Goal: Task Accomplishment & Management: Complete application form

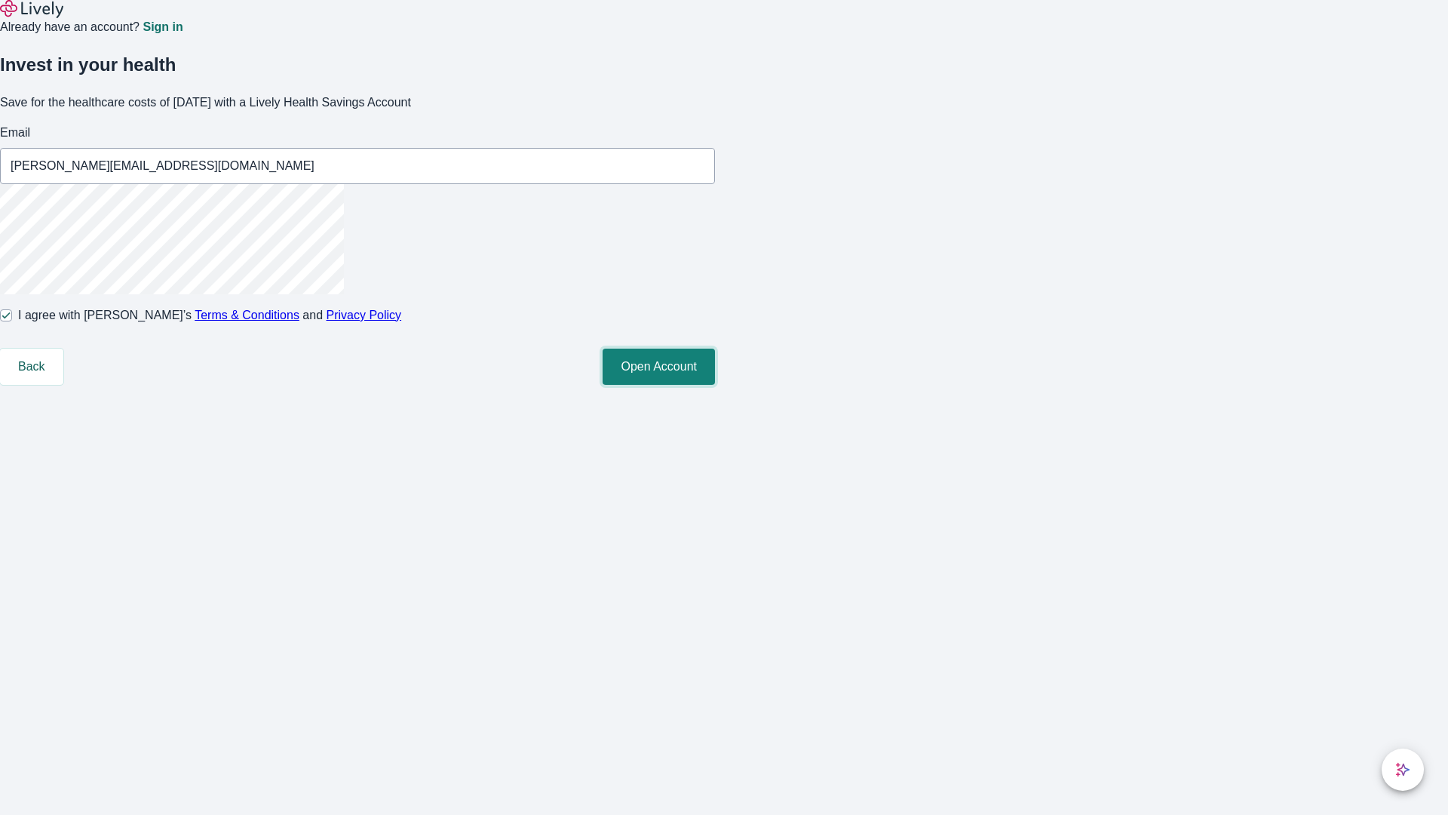
click at [715, 385] on button "Open Account" at bounding box center [659, 367] width 112 height 36
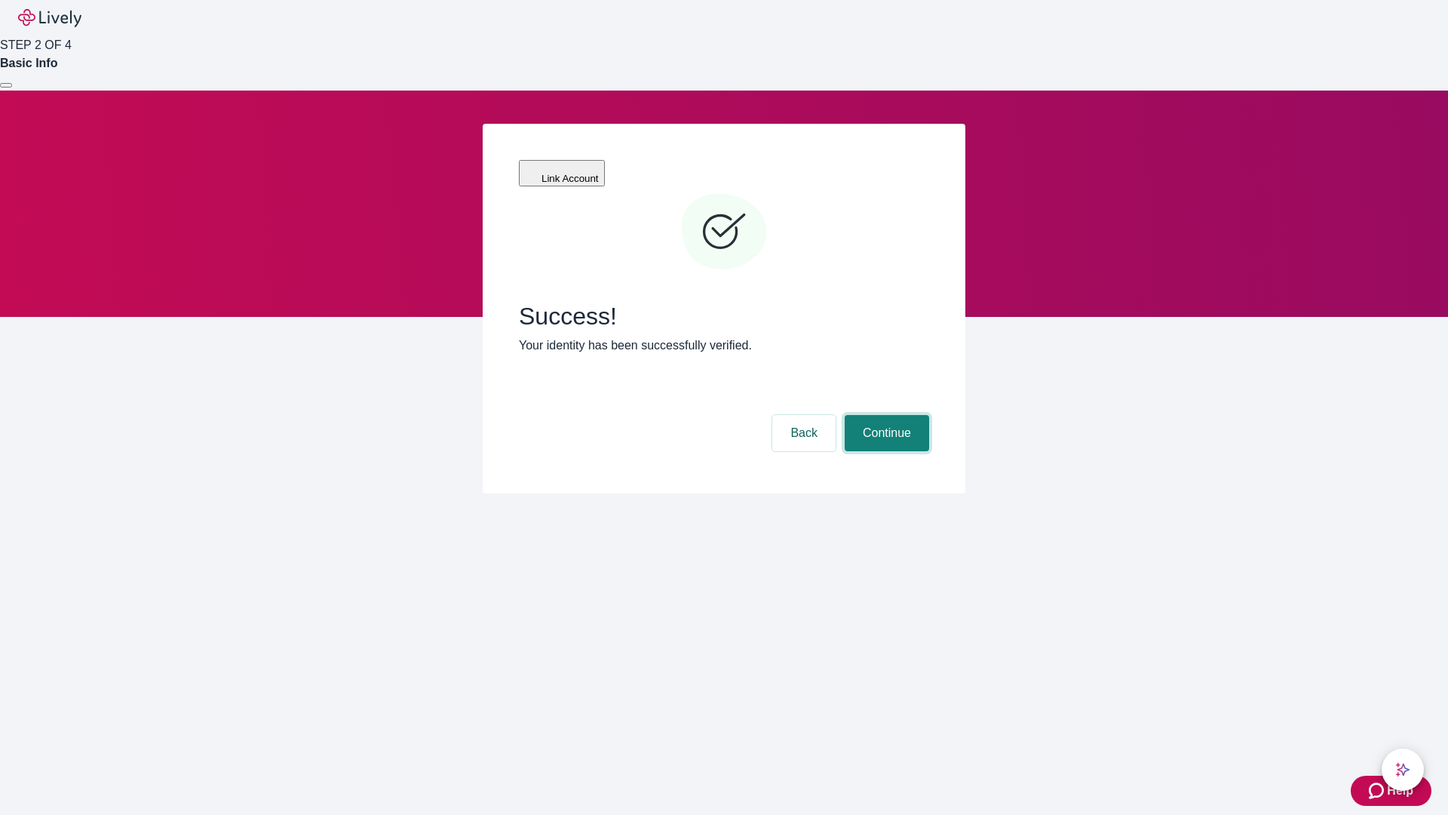
click at [885, 415] on button "Continue" at bounding box center [887, 433] width 84 height 36
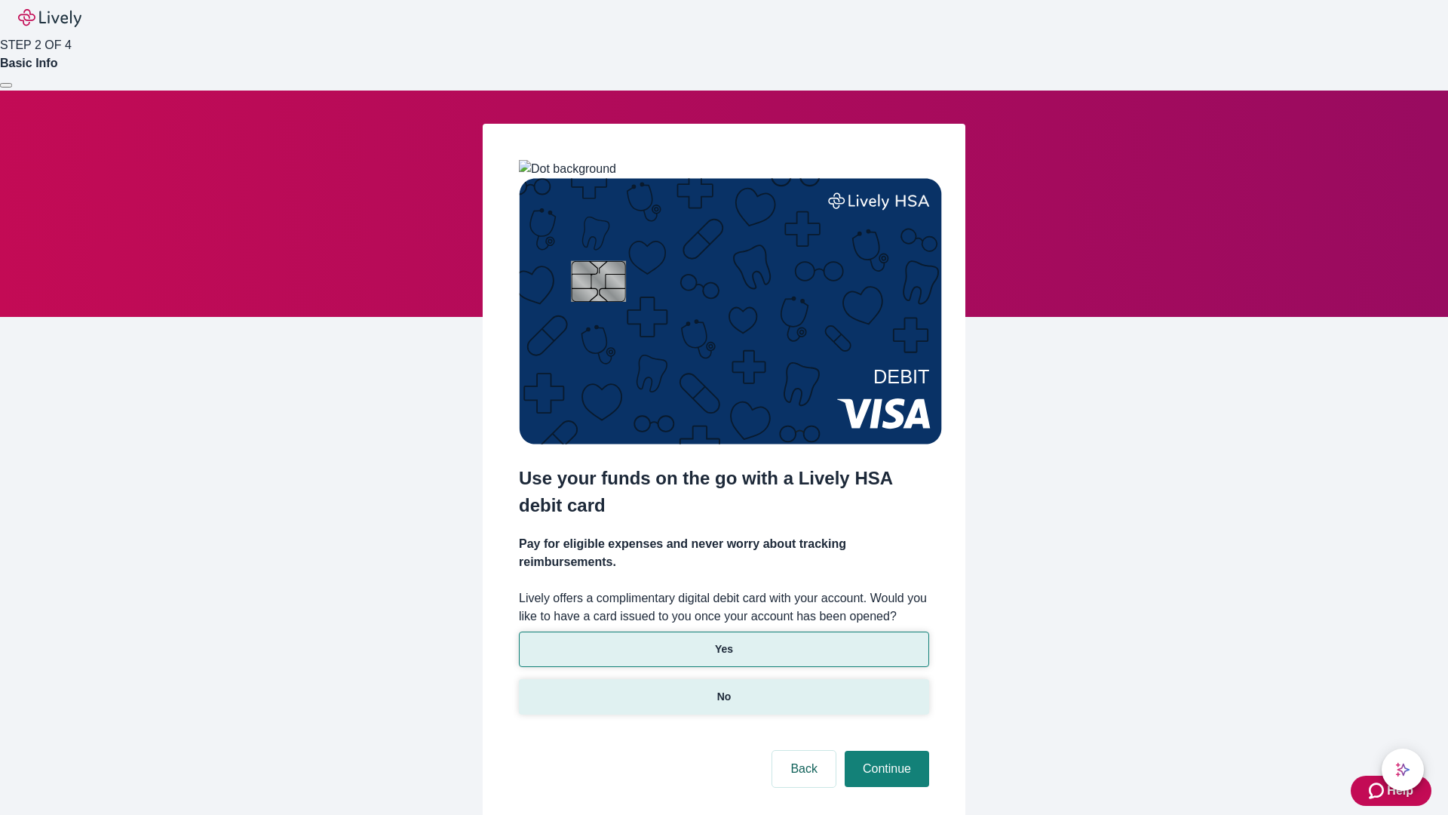
click at [723, 689] on p "No" at bounding box center [724, 697] width 14 height 16
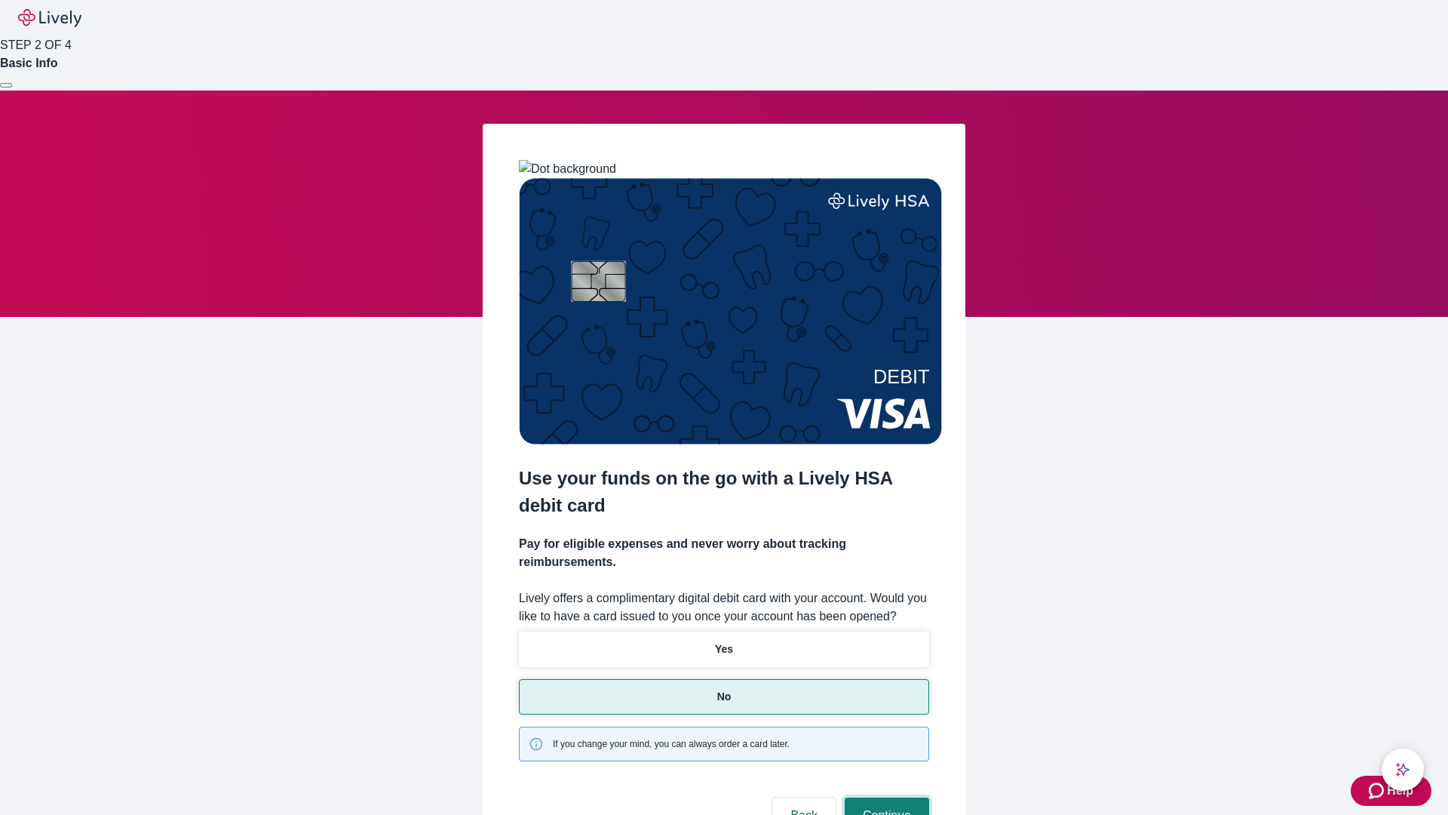
click at [885, 797] on button "Continue" at bounding box center [887, 815] width 84 height 36
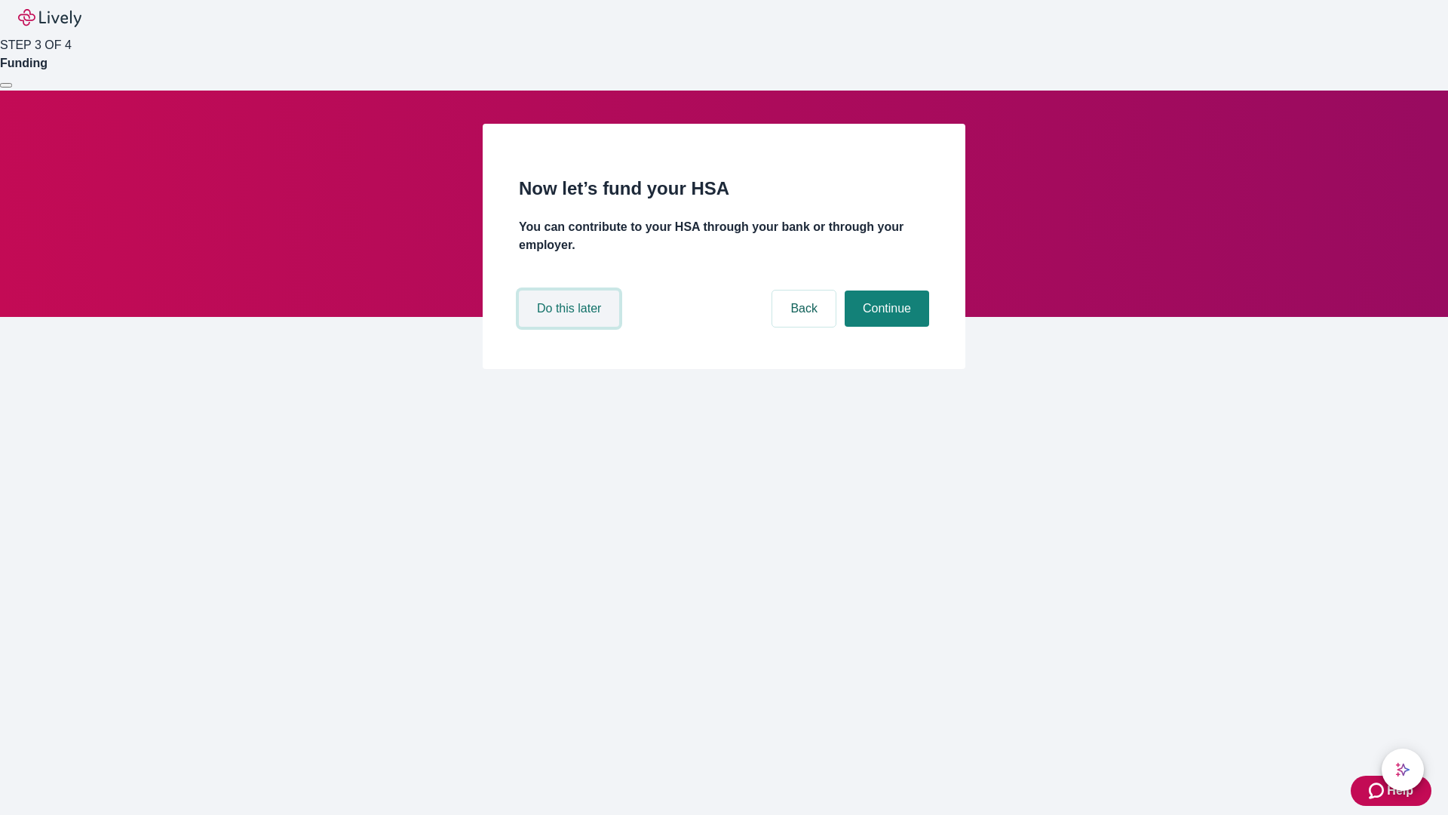
click at [571, 327] on button "Do this later" at bounding box center [569, 308] width 100 height 36
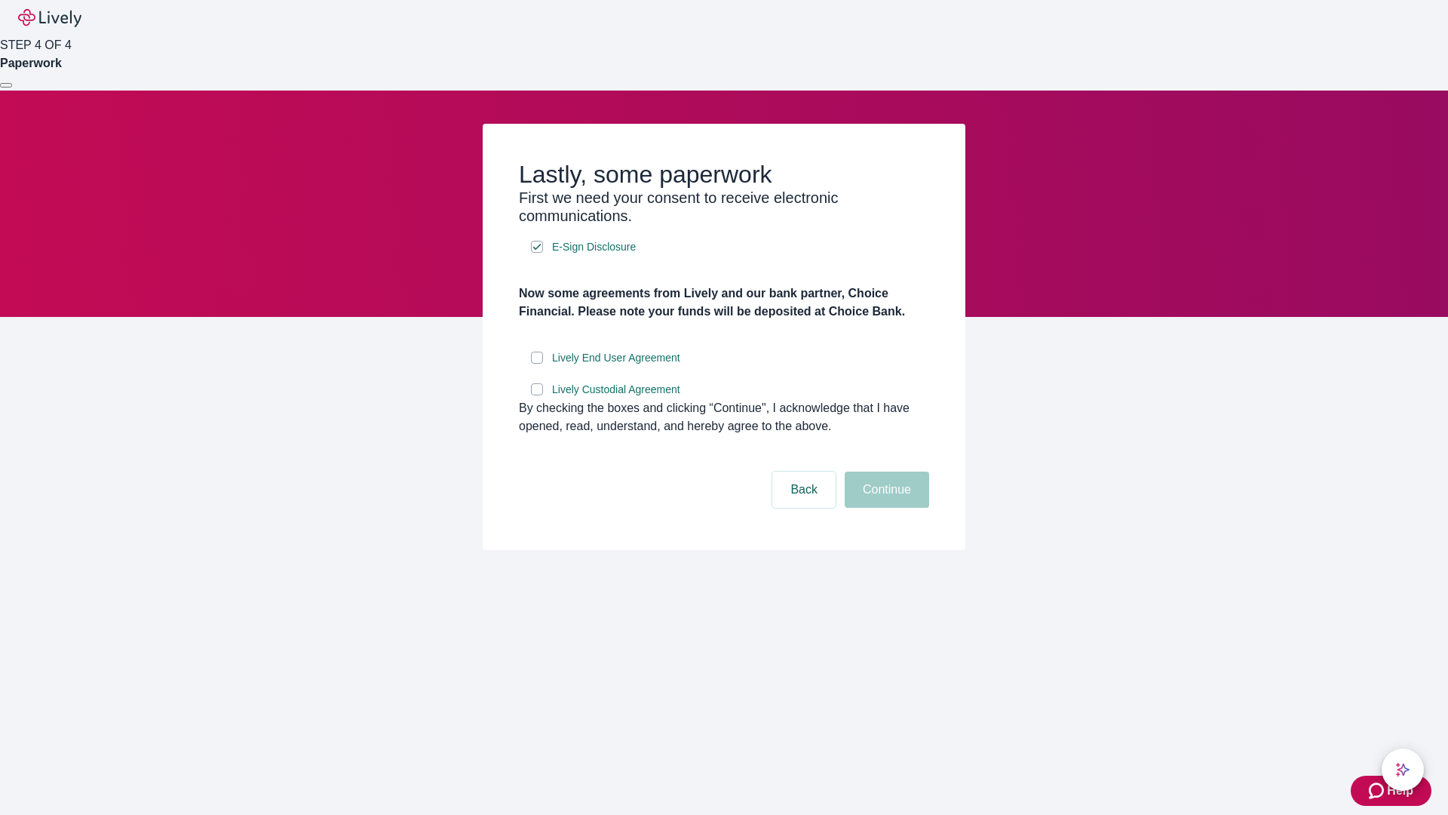
click at [537, 364] on input "Lively End User Agreement" at bounding box center [537, 358] width 12 height 12
checkbox input "true"
click at [537, 395] on input "Lively Custodial Agreement" at bounding box center [537, 389] width 12 height 12
checkbox input "true"
click at [885, 508] on button "Continue" at bounding box center [887, 489] width 84 height 36
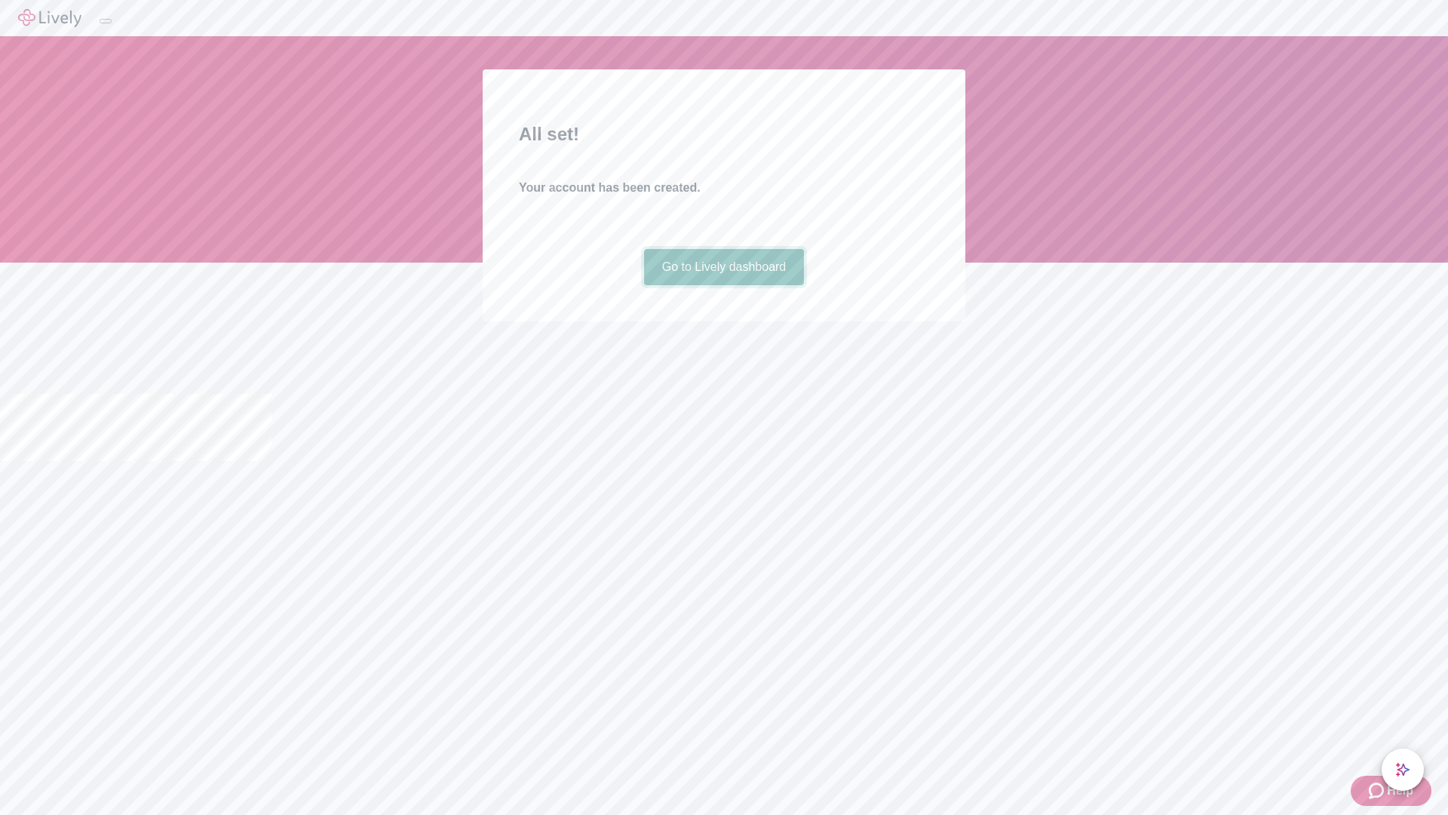
click at [723, 285] on link "Go to Lively dashboard" at bounding box center [724, 267] width 161 height 36
